Goal: Transaction & Acquisition: Purchase product/service

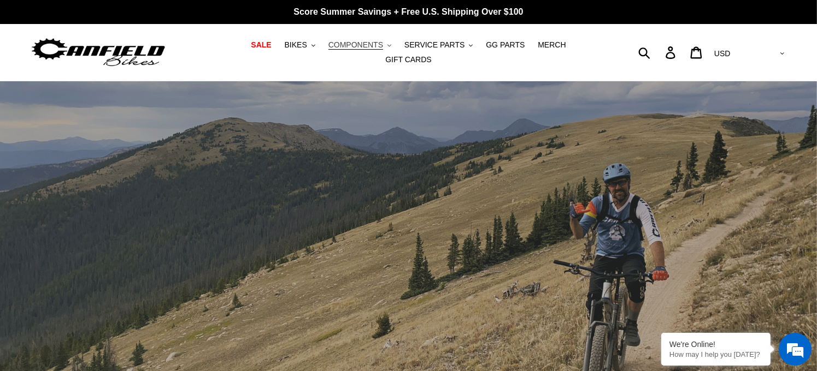
click at [350, 48] on span "COMPONENTS" at bounding box center [355, 44] width 55 height 9
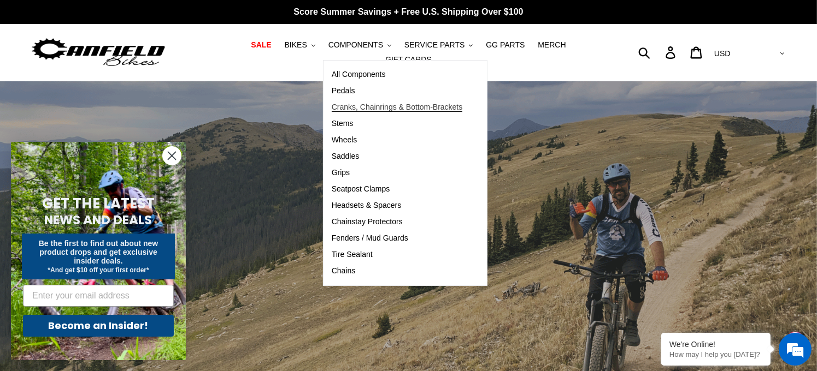
click at [332, 109] on span "Cranks, Chainrings & Bottom-Brackets" at bounding box center [397, 107] width 131 height 9
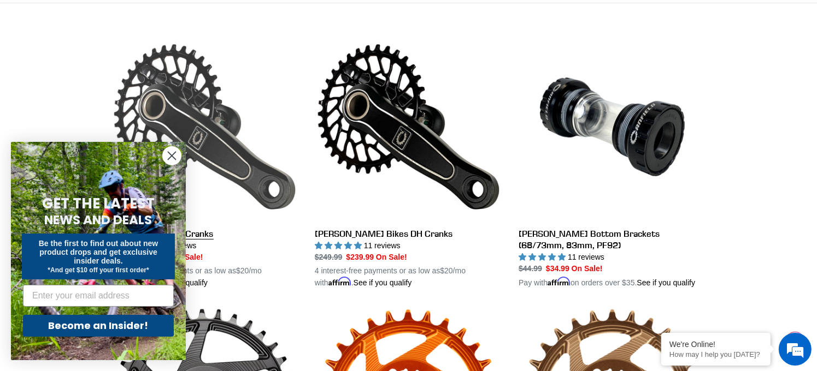
click at [175, 92] on link "Canfield Bikes AM Cranks" at bounding box center [204, 161] width 187 height 256
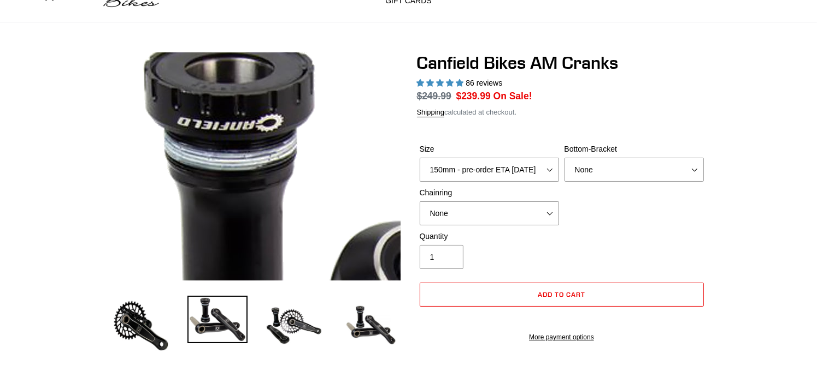
select select "highest-rating"
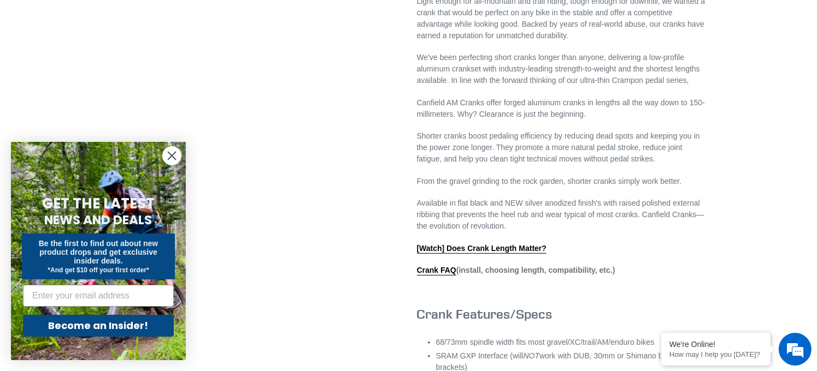
scroll to position [484, 0]
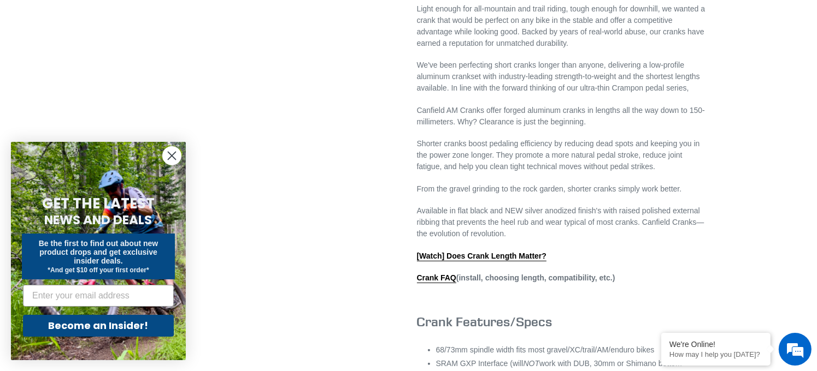
click at [173, 153] on circle "Close dialog" at bounding box center [172, 156] width 18 height 18
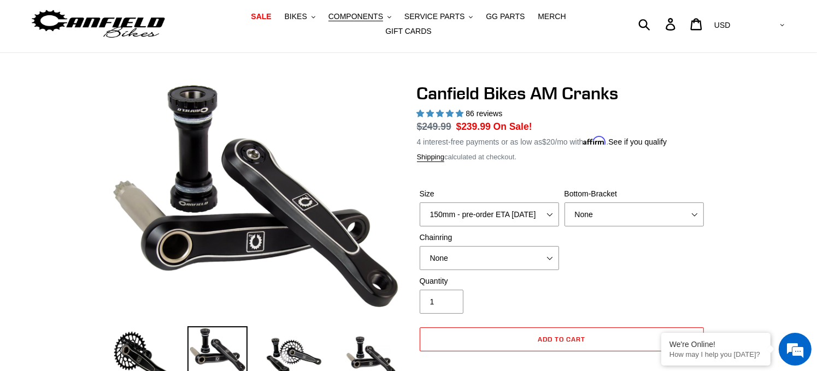
scroll to position [0, 0]
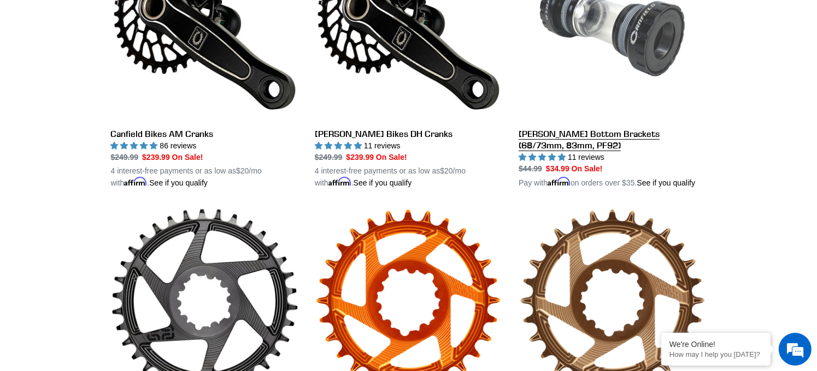
scroll to position [391, 0]
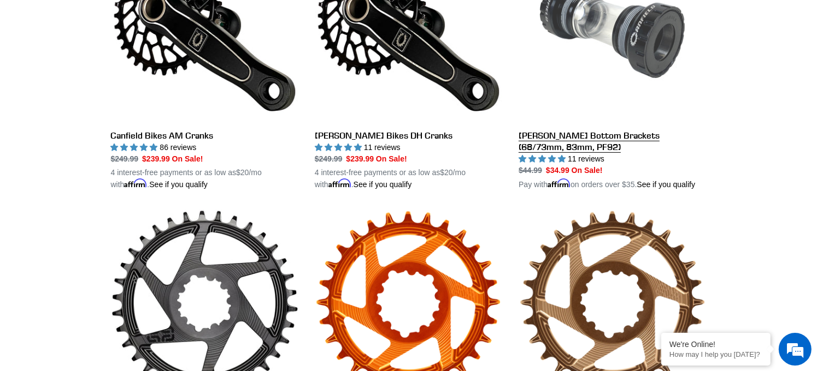
click at [527, 128] on link "[PERSON_NAME] Bottom Brackets (68/73mm, 83mm, PF92)" at bounding box center [611, 63] width 187 height 256
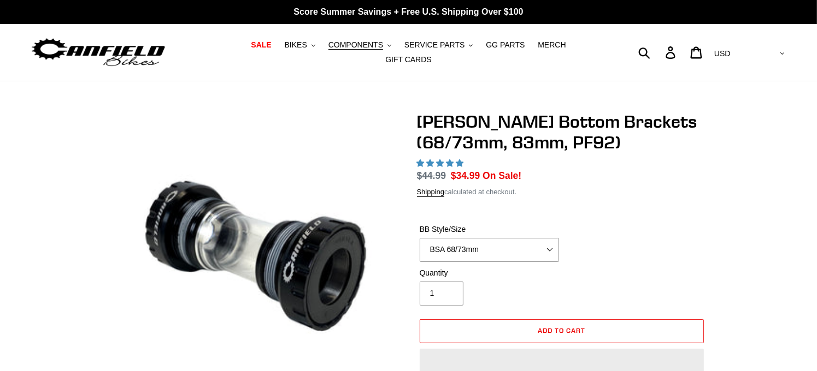
select select "highest-rating"
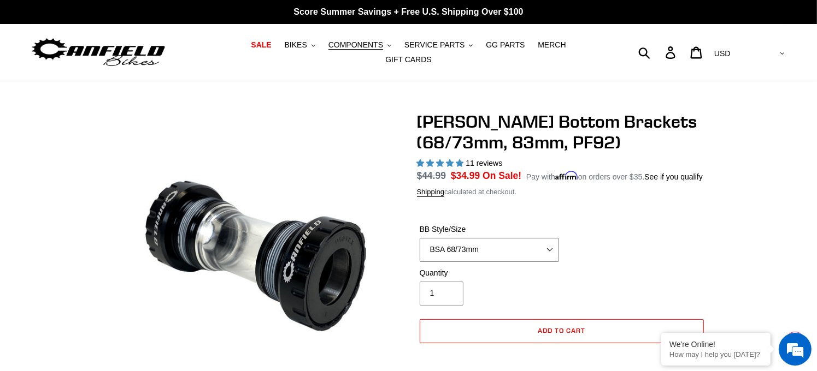
click at [545, 241] on select "BSA 68/73mm BSA 83mm PF92" at bounding box center [488, 250] width 139 height 24
select select "PF92"
click at [419, 238] on select "BSA 68/73mm BSA 83mm PF92" at bounding box center [488, 250] width 139 height 24
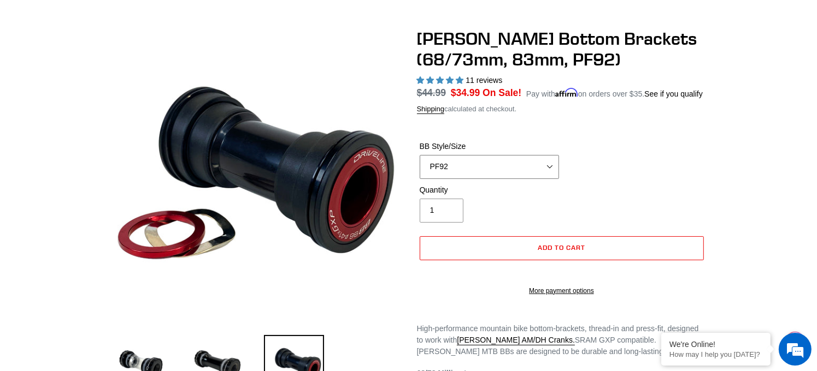
scroll to position [82, 0]
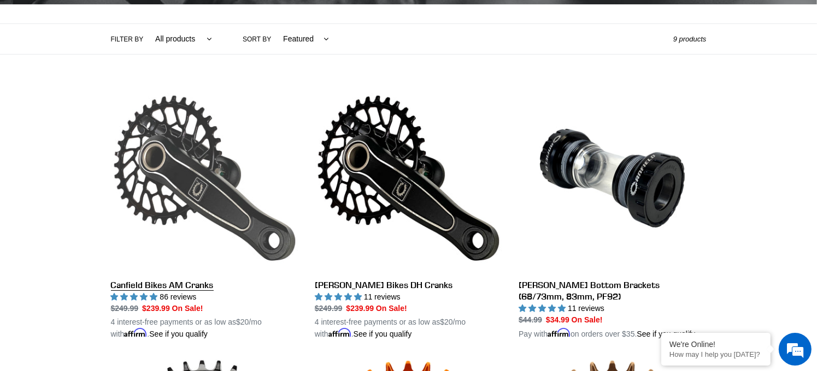
scroll to position [255, 0]
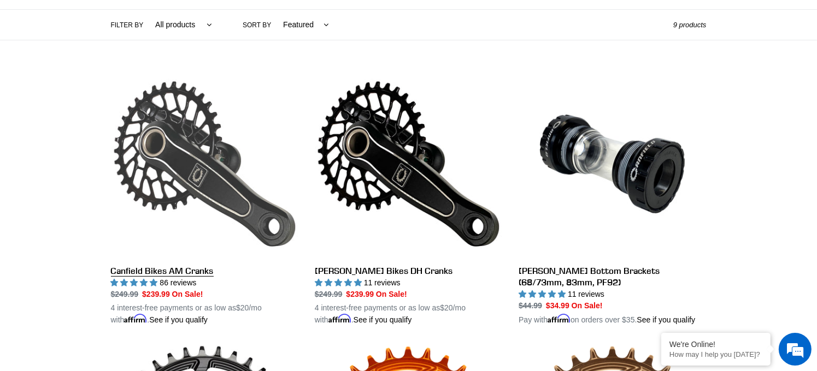
click at [175, 143] on link "Canfield Bikes AM Cranks" at bounding box center [204, 198] width 187 height 256
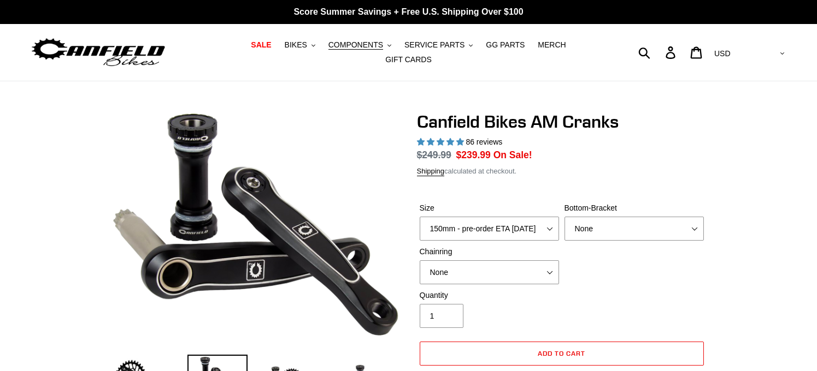
select select "highest-rating"
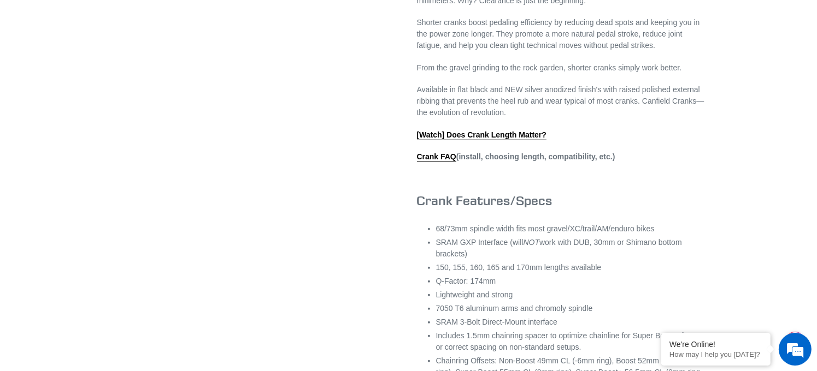
scroll to position [599, 0]
